Goal: Subscribe to service/newsletter

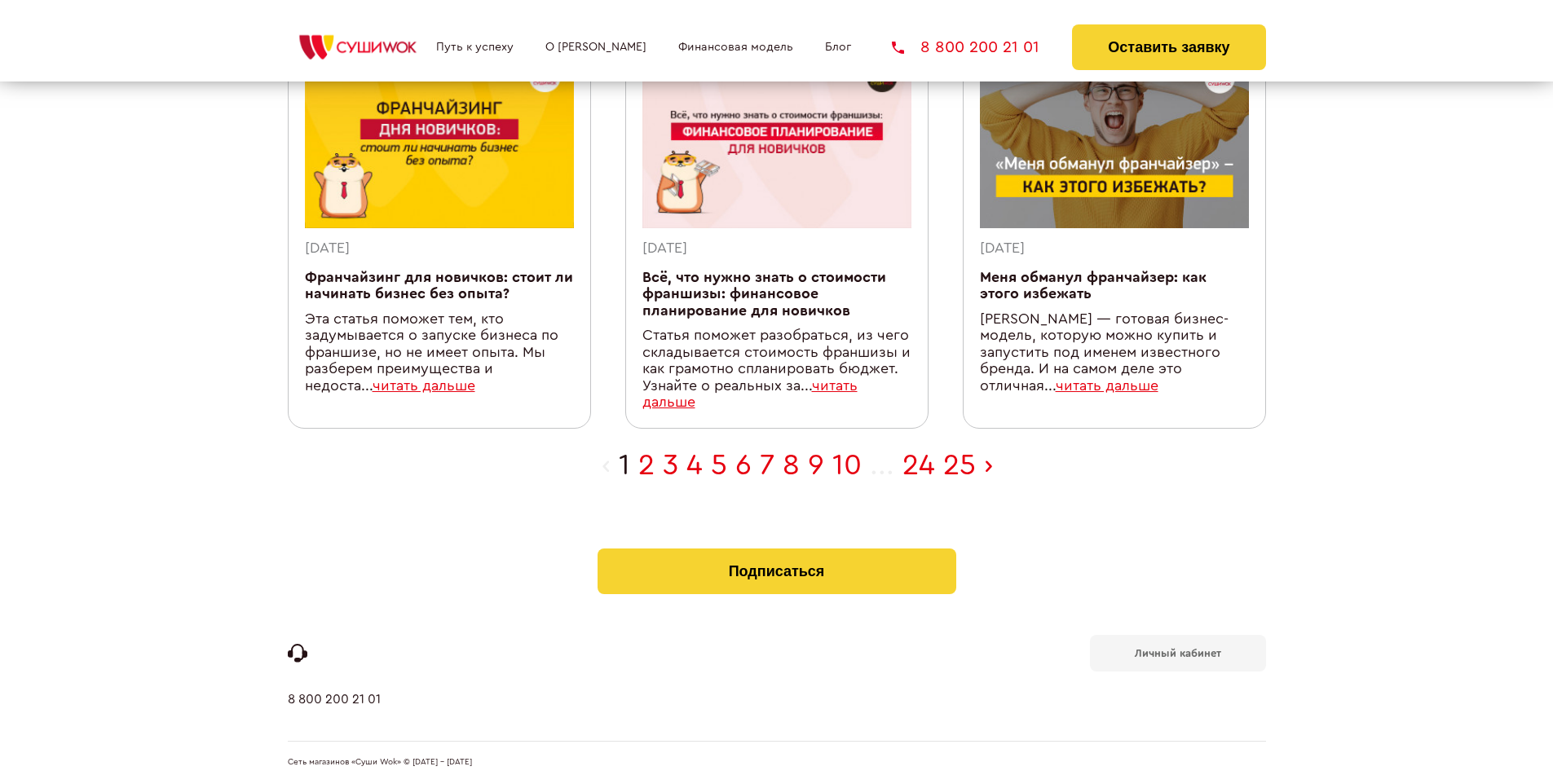
scroll to position [517, 0]
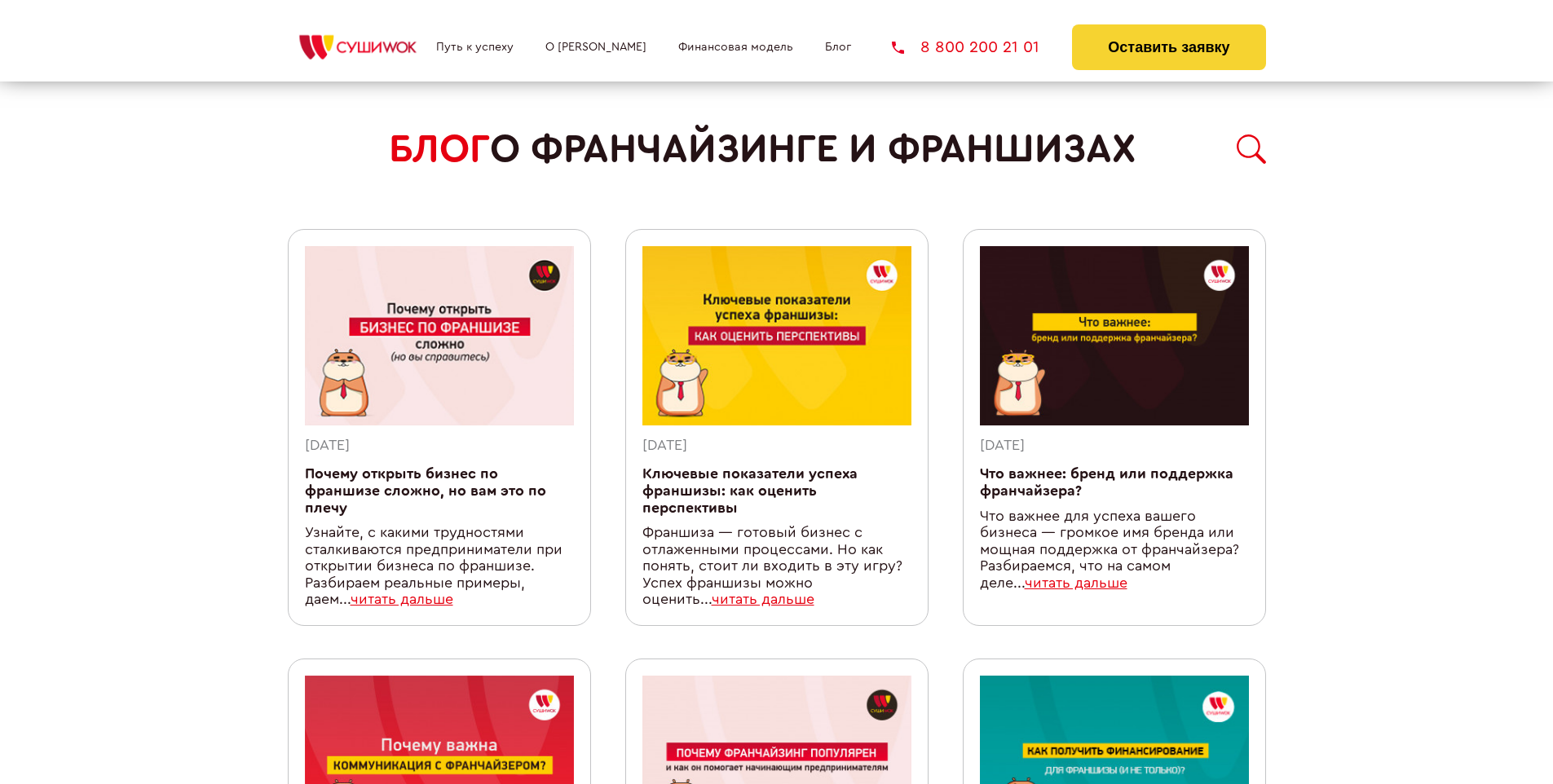
scroll to position [1468, 0]
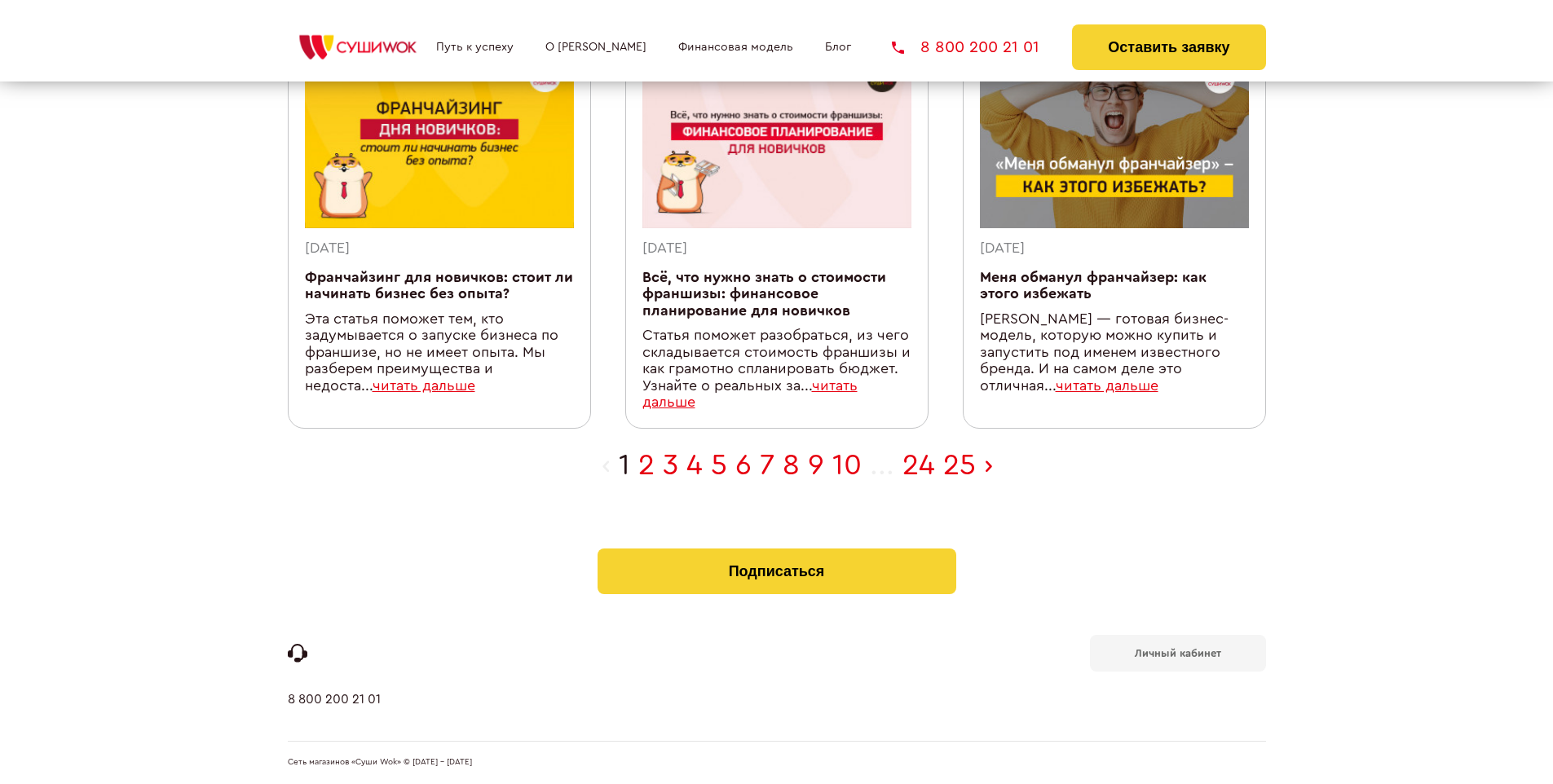
click at [1177, 652] on b "Личный кабинет" at bounding box center [1178, 653] width 87 height 11
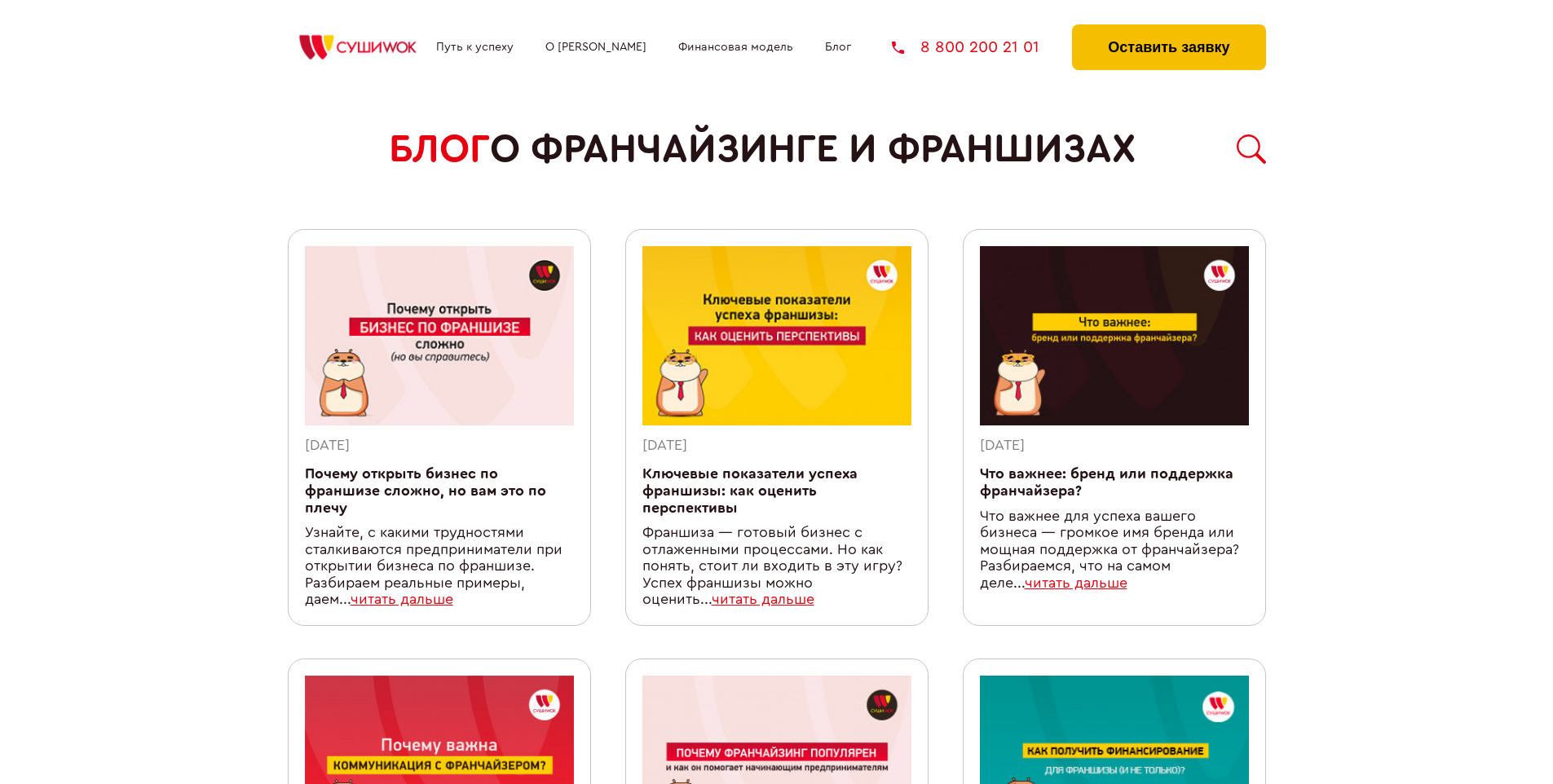
click at [1168, 29] on button "Оставить заявку" at bounding box center [1169, 47] width 193 height 45
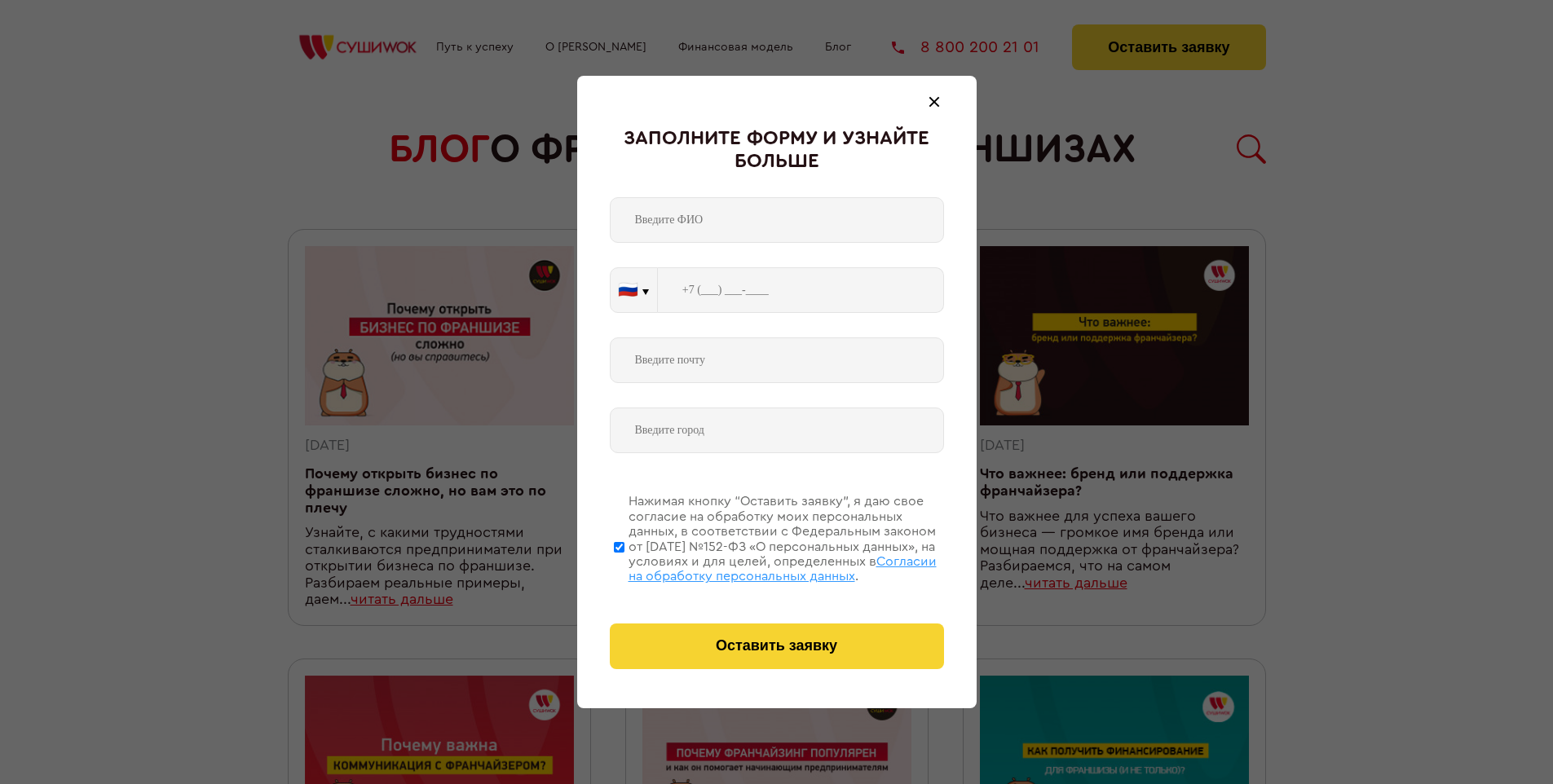
click at [756, 567] on span "Согласии на обработку персональных данных" at bounding box center [782, 569] width 308 height 28
click at [625, 567] on input "Нажимая кнопку “Оставить заявку”, я даю свое согласие на обработку моих персона…" at bounding box center [619, 547] width 11 height 131
checkbox input "false"
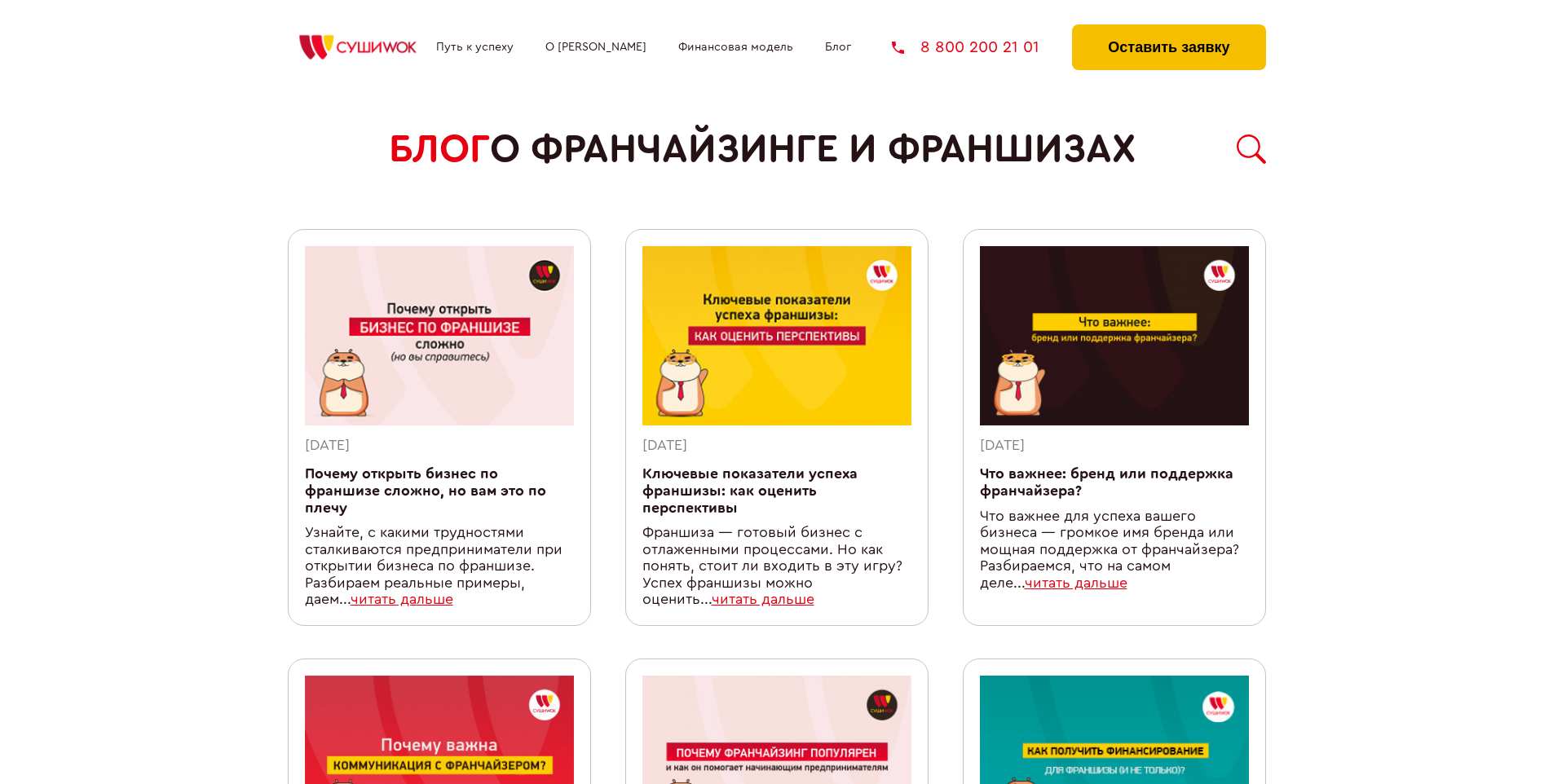
click at [1168, 29] on button "Оставить заявку" at bounding box center [1169, 47] width 193 height 45
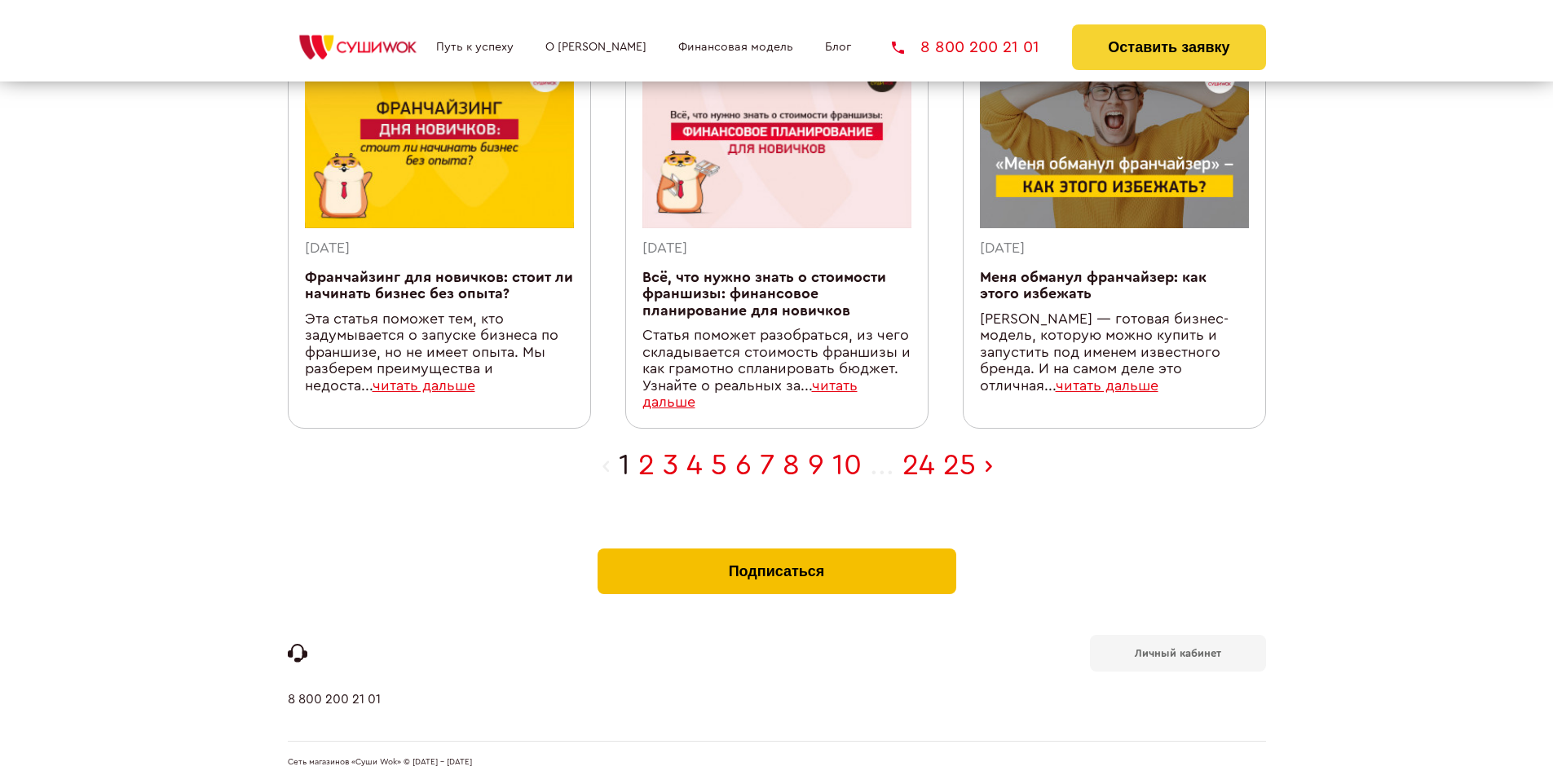
click at [776, 553] on button "Подписаться" at bounding box center [776, 572] width 359 height 45
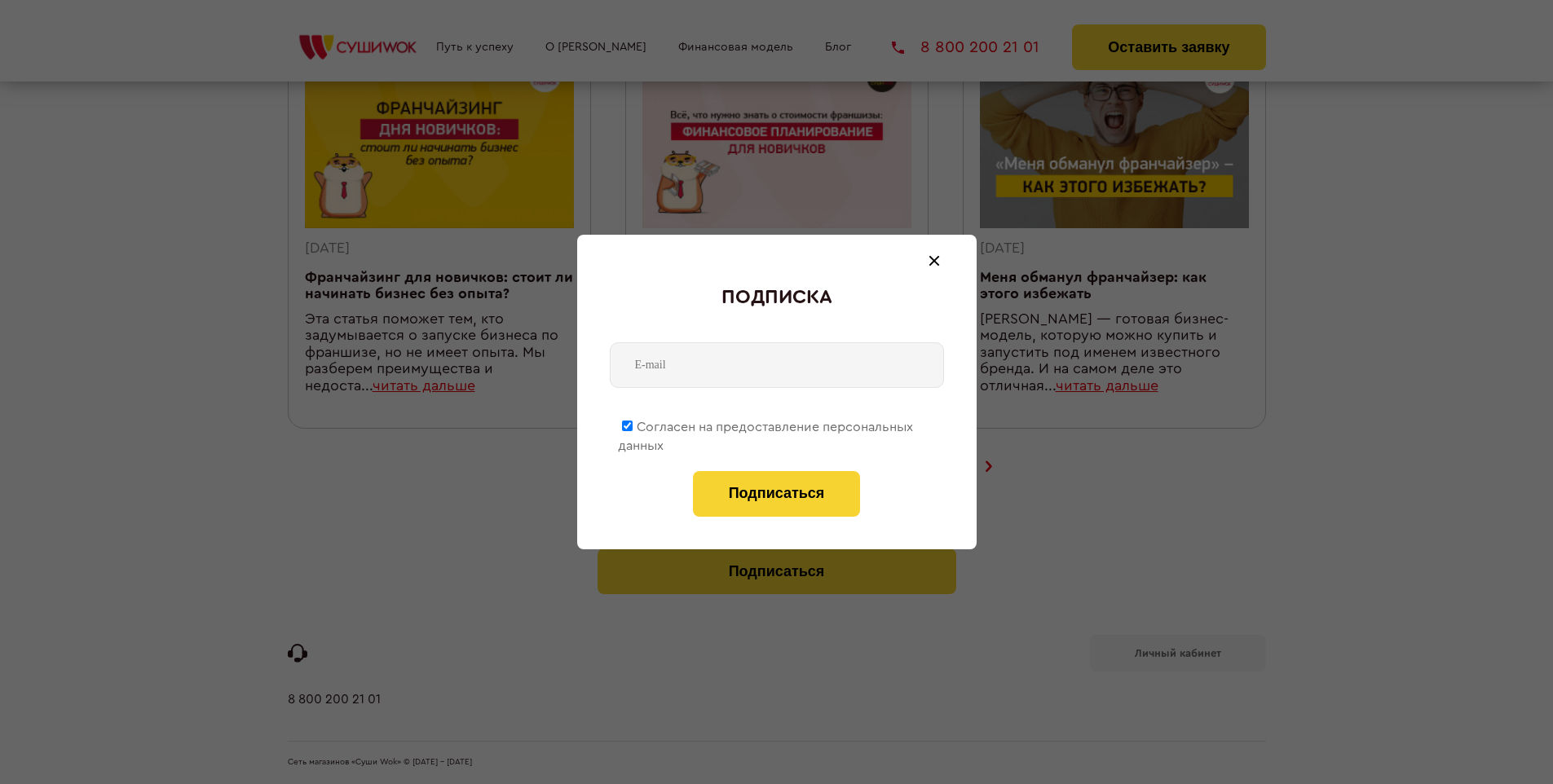
click at [767, 424] on span "Согласен на предоставление персональных данных" at bounding box center [766, 437] width 295 height 31
click at [633, 424] on input "Согласен на предоставление персональных данных" at bounding box center [627, 426] width 11 height 11
checkbox input "false"
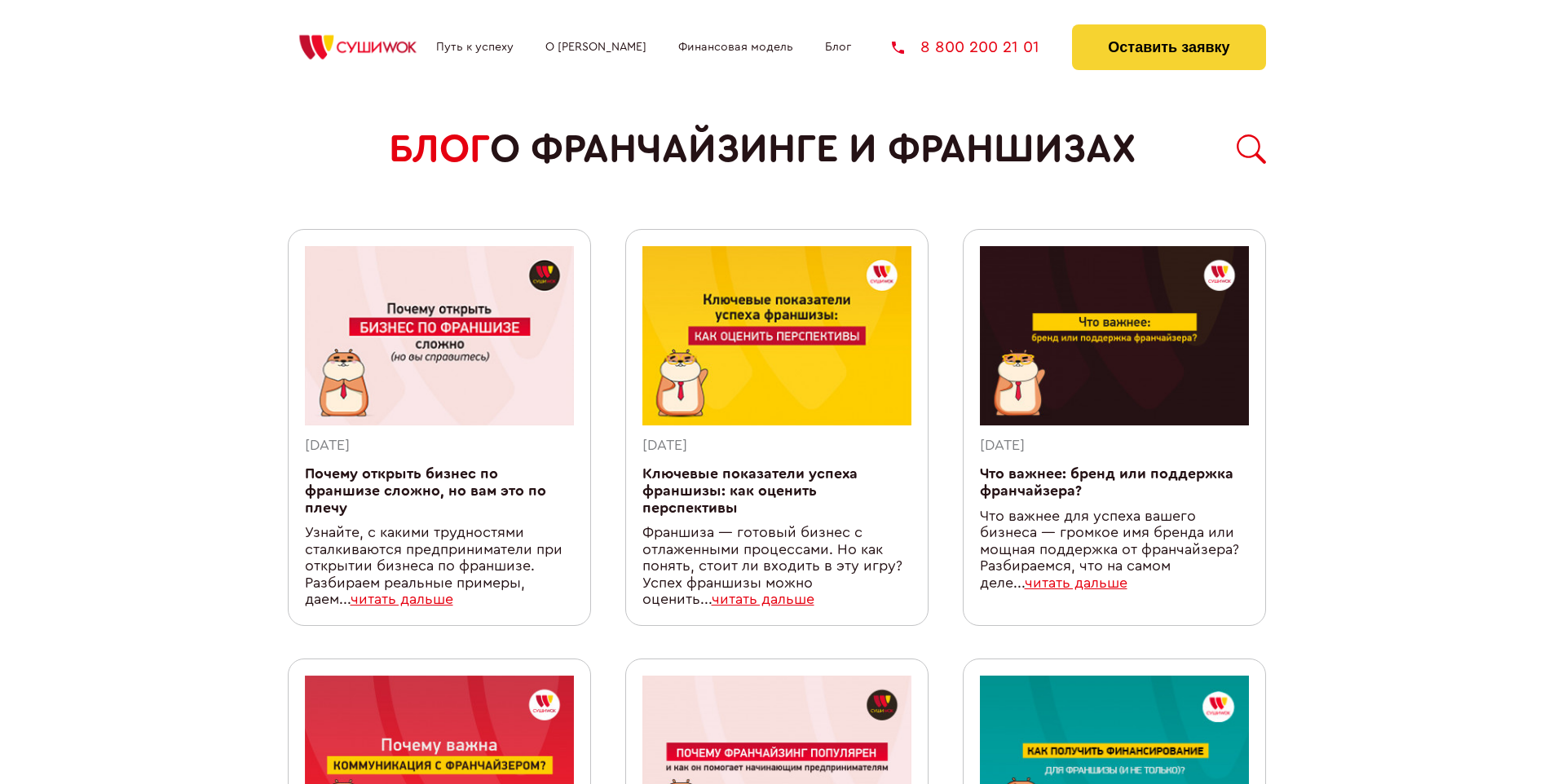
scroll to position [1468, 0]
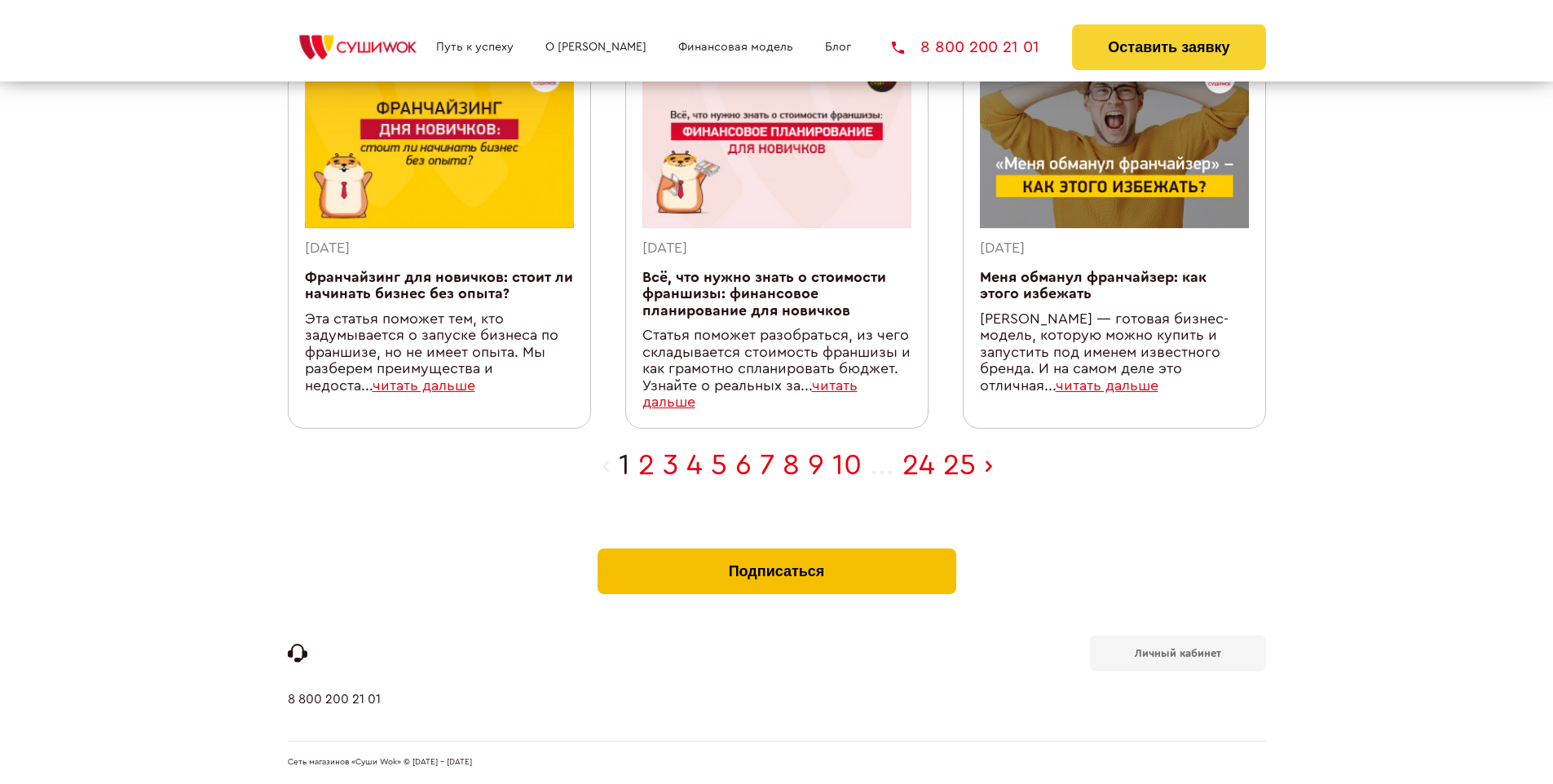
click at [776, 553] on button "Подписаться" at bounding box center [776, 572] width 359 height 45
